Goal: Transaction & Acquisition: Purchase product/service

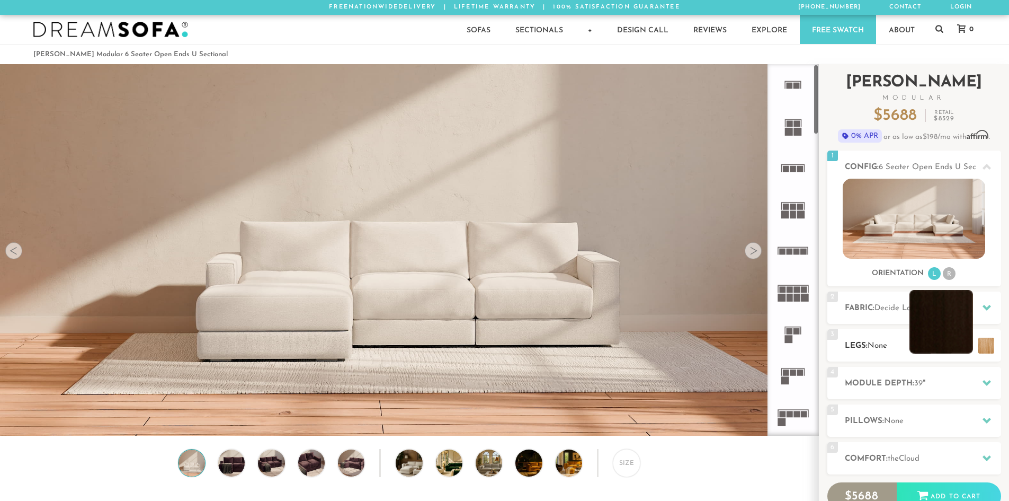
click at [967, 349] on li at bounding box center [942, 322] width 64 height 64
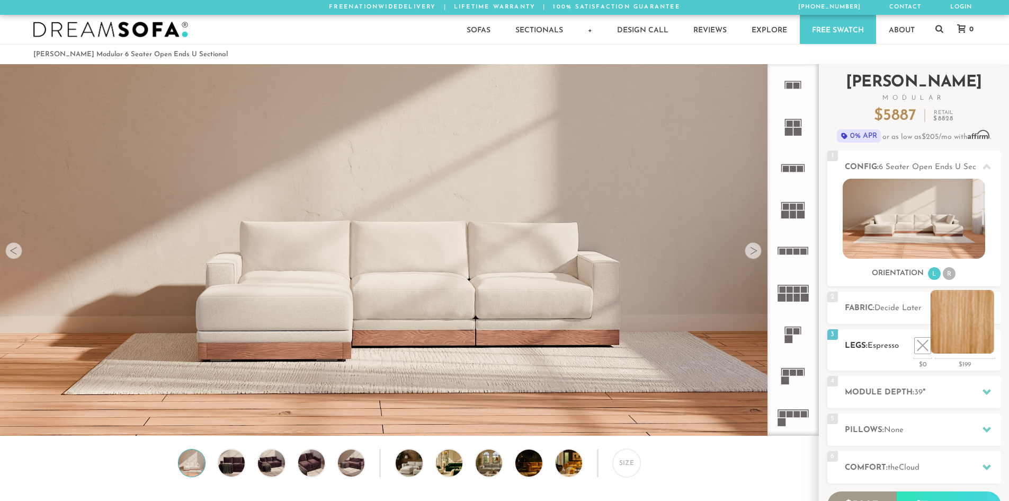
click at [993, 348] on li at bounding box center [963, 322] width 64 height 64
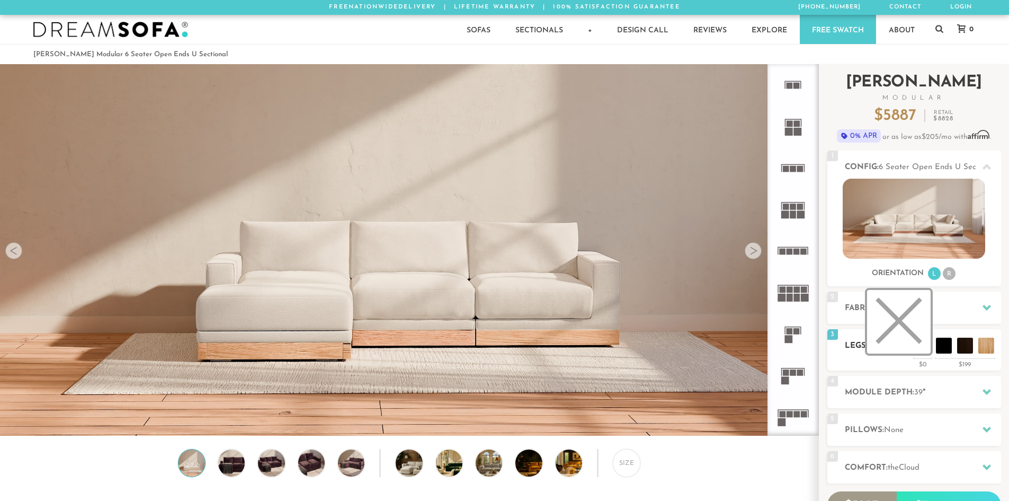
click at [921, 344] on li at bounding box center [899, 322] width 64 height 64
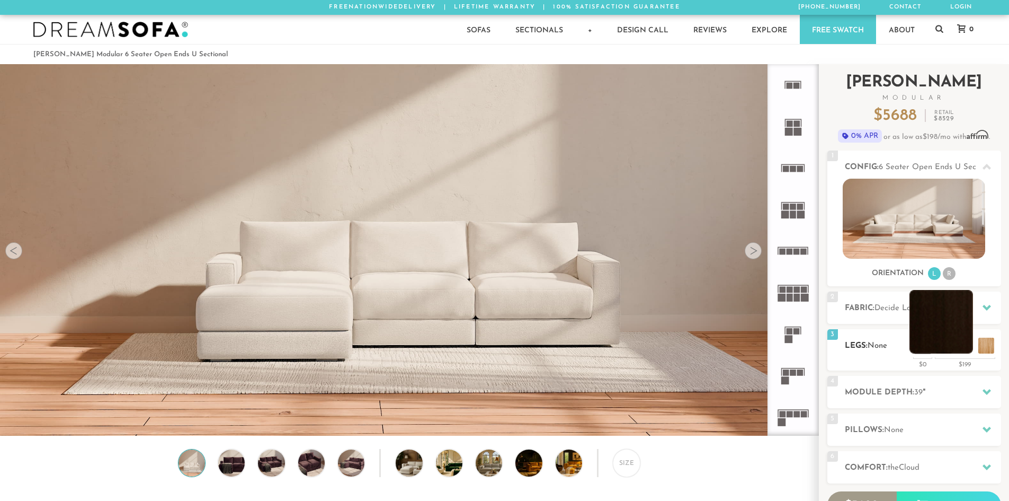
click at [946, 348] on li at bounding box center [942, 322] width 64 height 64
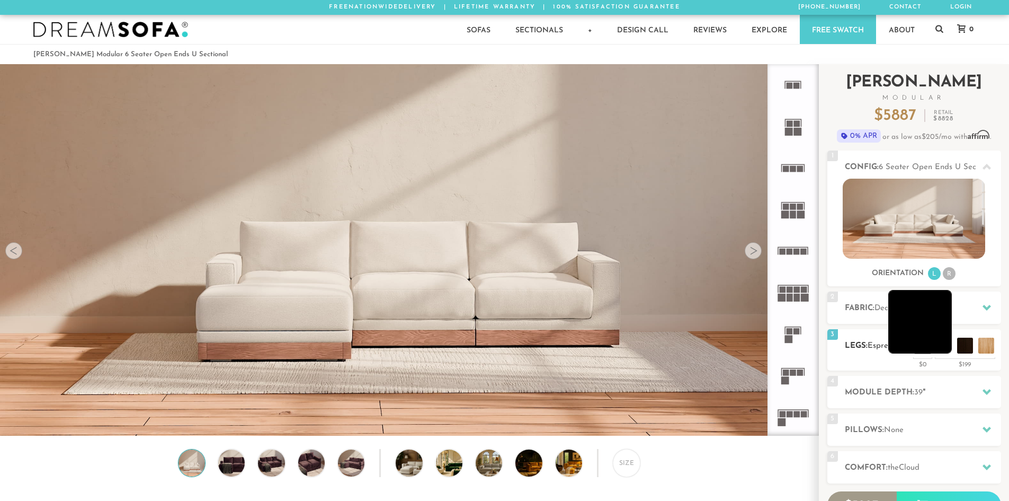
click at [942, 343] on li at bounding box center [920, 322] width 64 height 64
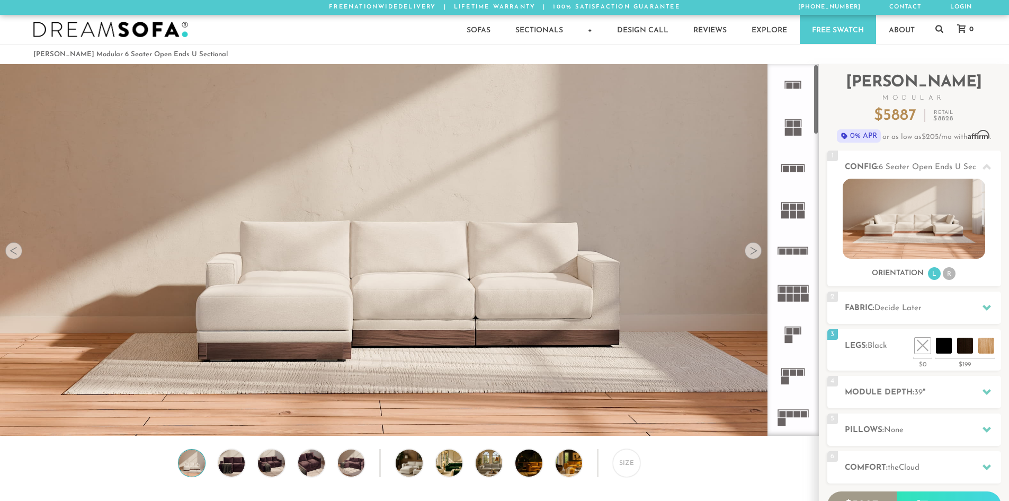
click at [804, 291] on rect at bounding box center [804, 290] width 6 height 6
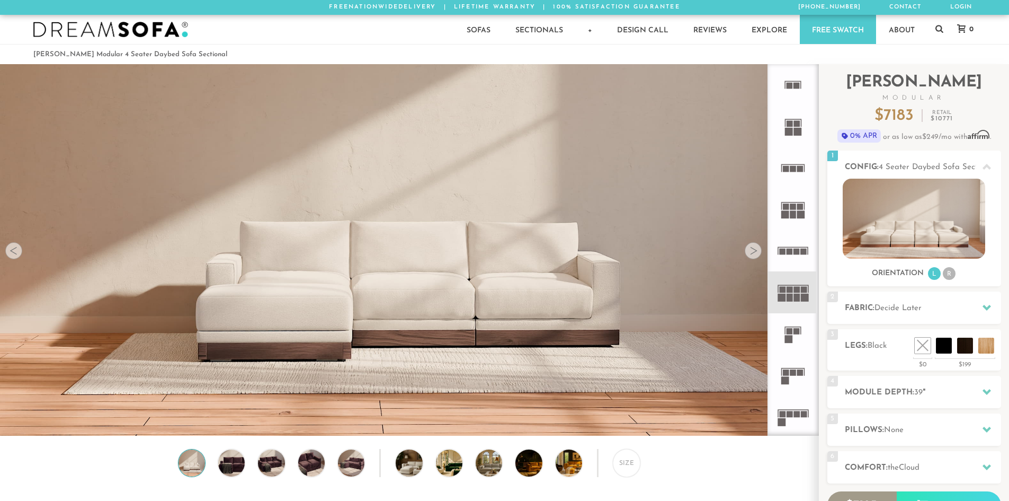
click at [800, 297] on rect at bounding box center [797, 298] width 6 height 8
click at [951, 277] on li "R" at bounding box center [949, 273] width 13 height 13
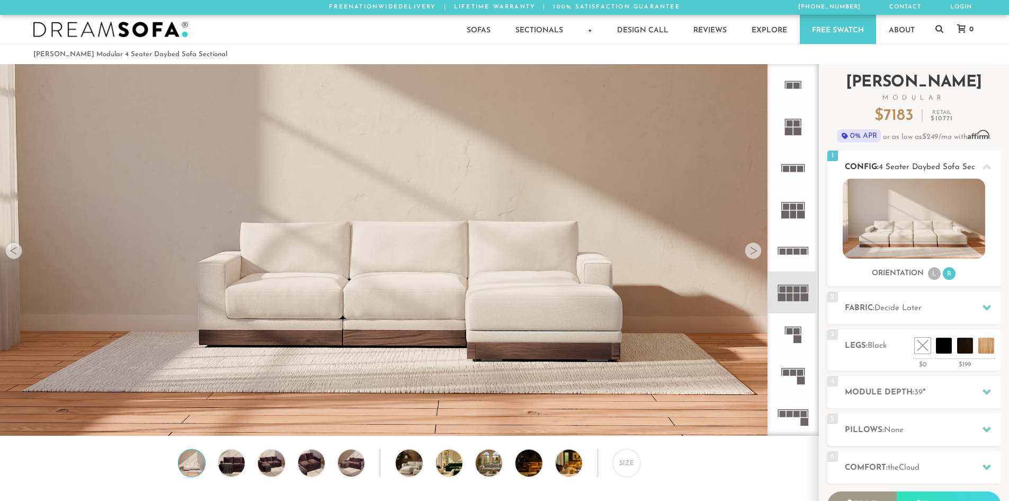
click at [934, 274] on li "L" at bounding box center [934, 273] width 13 height 13
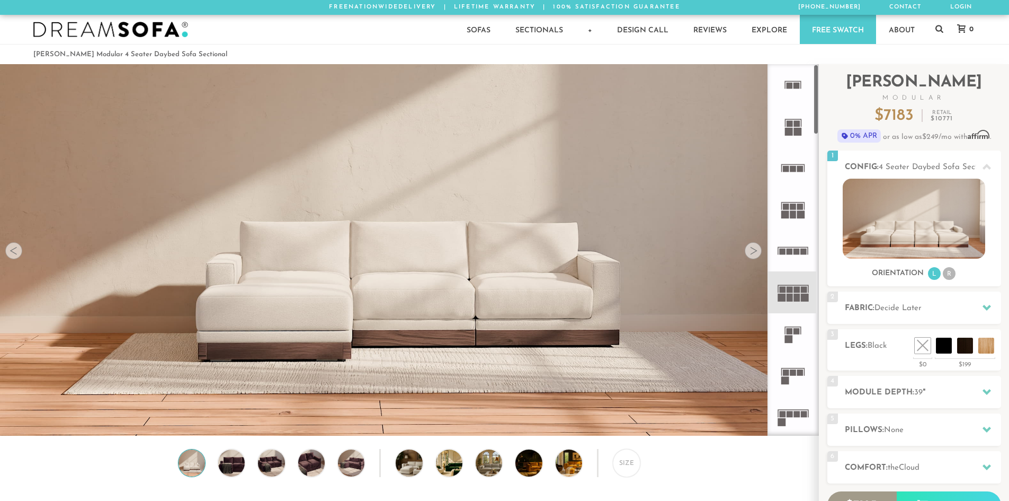
click at [790, 216] on rect at bounding box center [793, 214] width 6 height 8
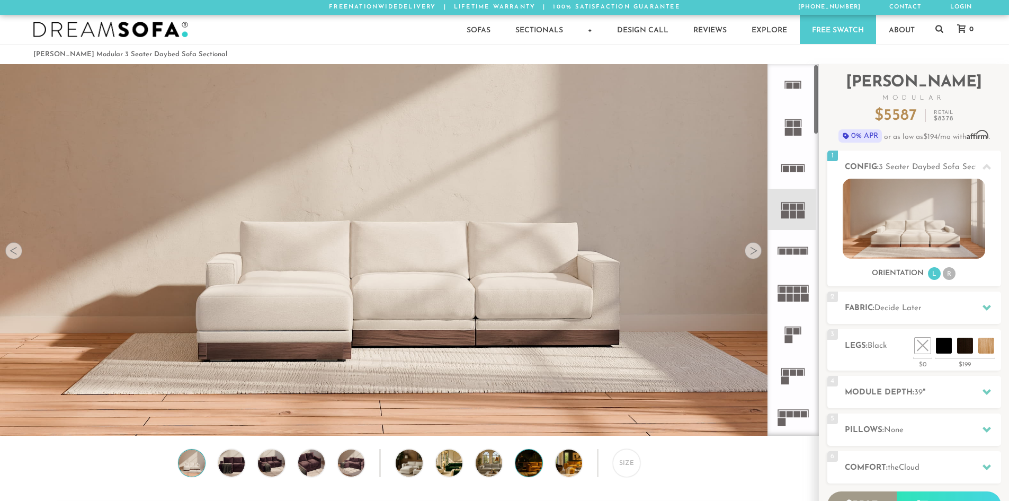
click at [535, 474] on img at bounding box center [538, 462] width 47 height 26
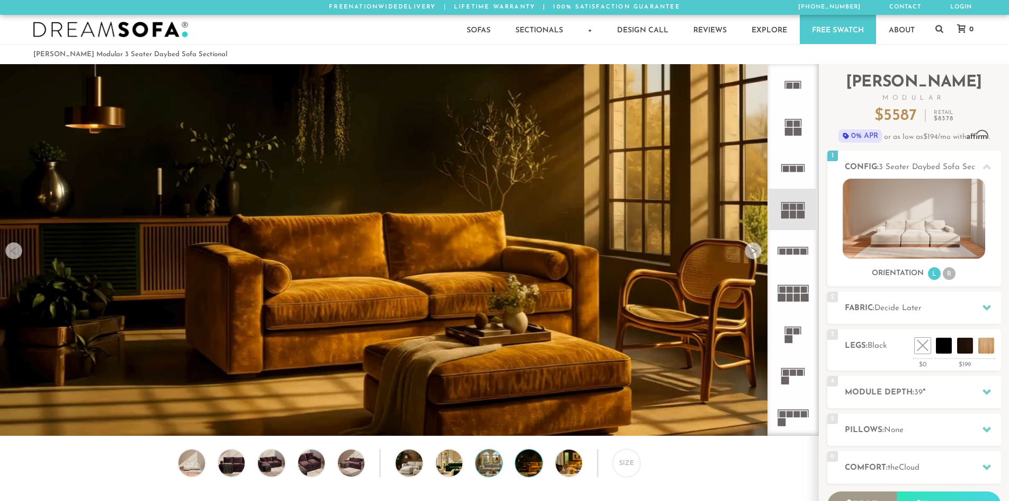
click at [495, 469] on img at bounding box center [499, 462] width 47 height 26
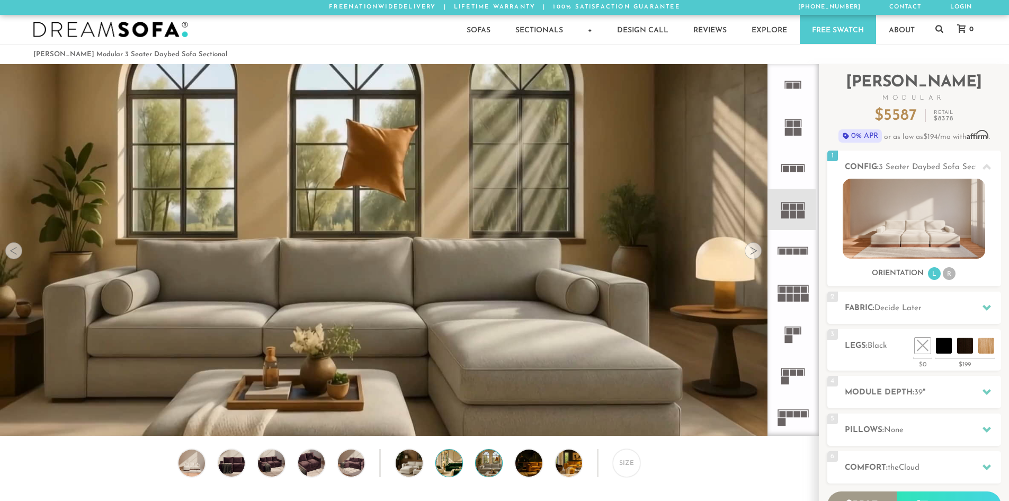
click at [461, 467] on img at bounding box center [459, 462] width 47 height 26
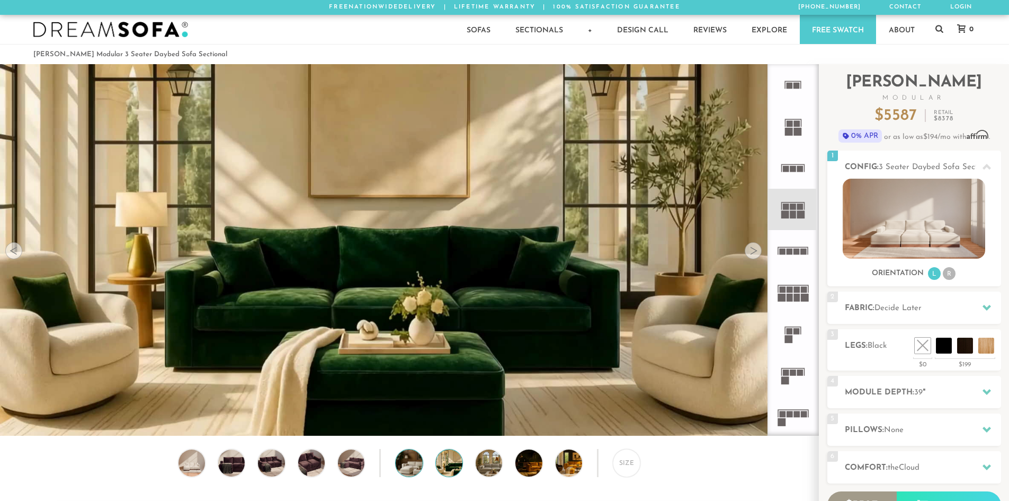
click at [416, 467] on img at bounding box center [419, 462] width 47 height 26
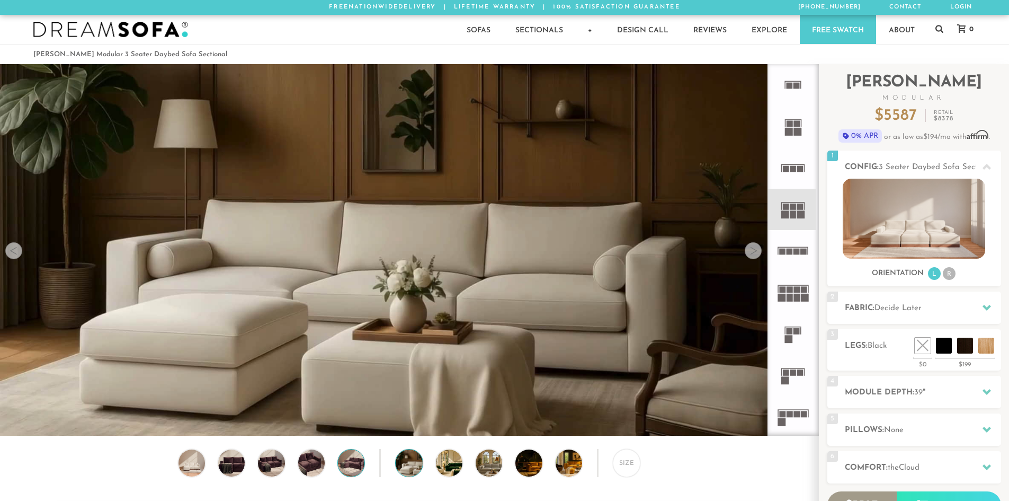
click at [355, 465] on img at bounding box center [351, 462] width 32 height 26
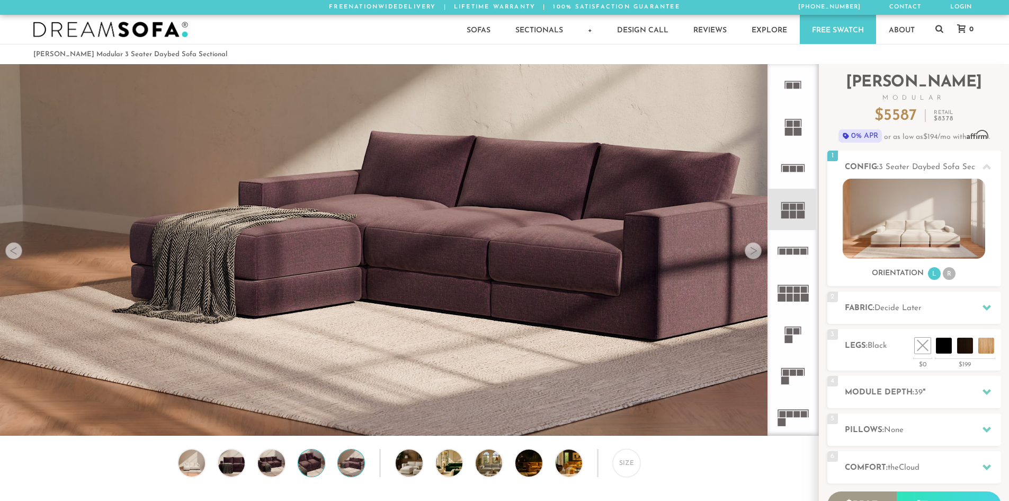
click at [312, 465] on img at bounding box center [312, 462] width 32 height 26
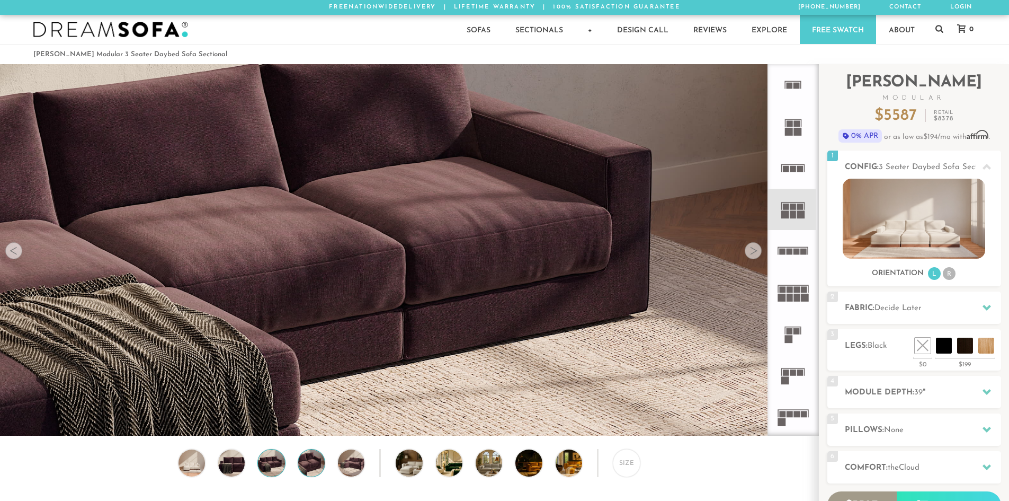
click at [268, 460] on img at bounding box center [271, 462] width 32 height 26
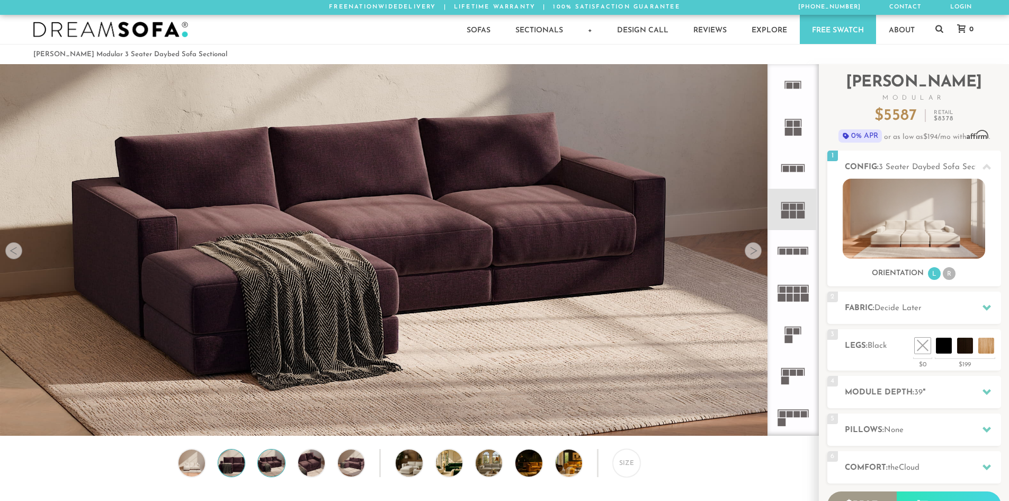
click at [236, 464] on img at bounding box center [232, 462] width 32 height 26
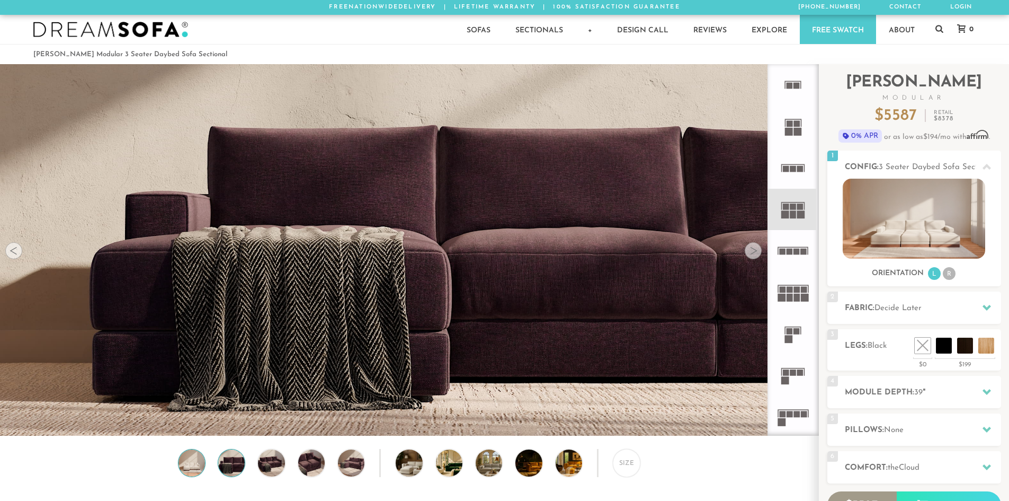
click at [193, 461] on img at bounding box center [192, 462] width 32 height 26
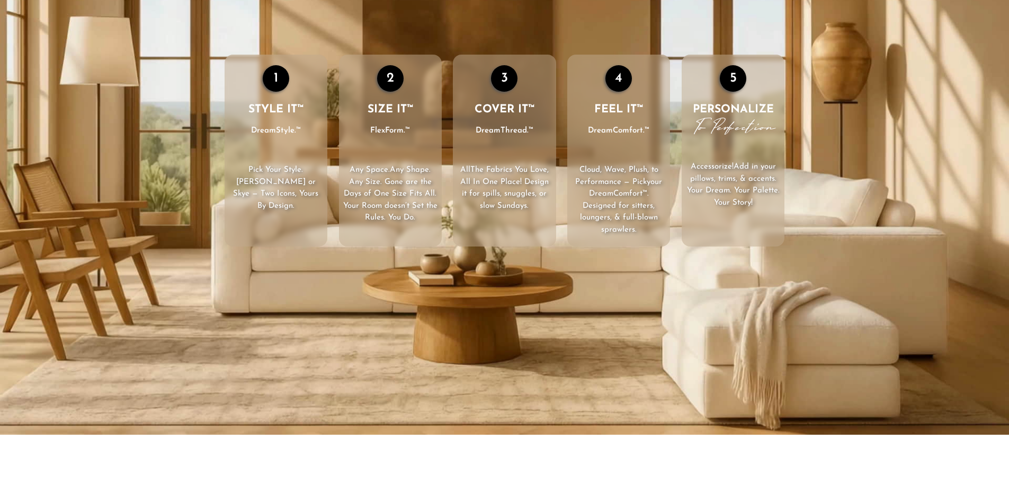
scroll to position [1840, 0]
